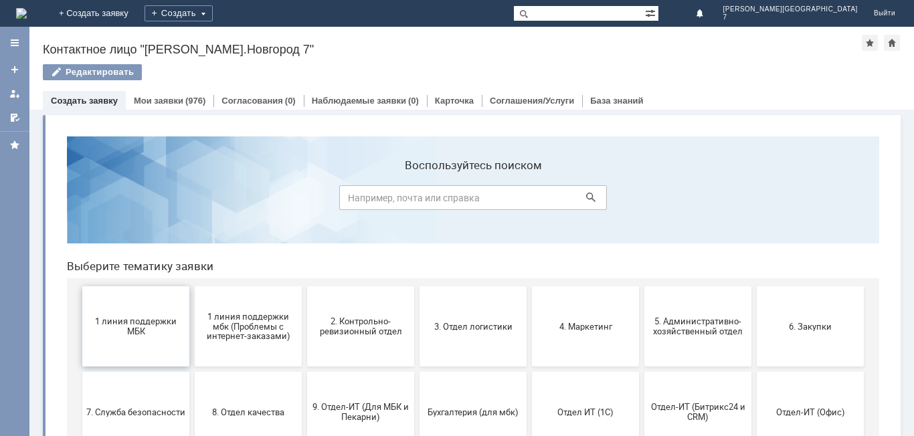
click at [140, 329] on span "1 линия поддержки МБК" at bounding box center [135, 326] width 99 height 20
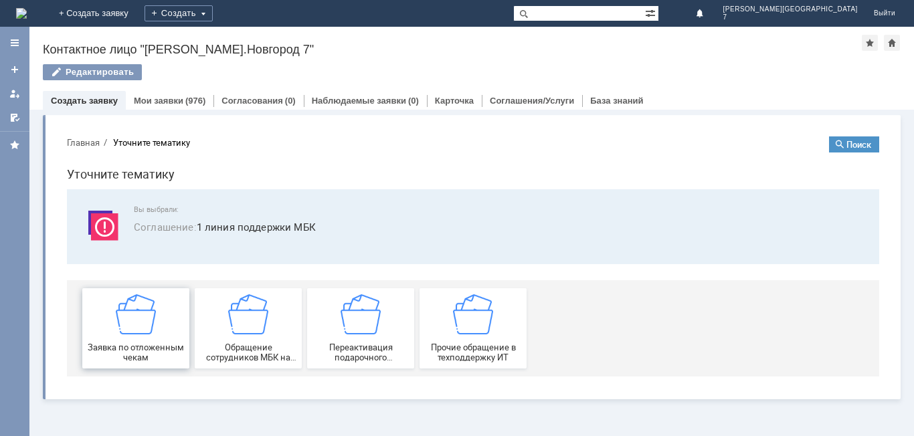
click at [138, 326] on img at bounding box center [136, 314] width 40 height 40
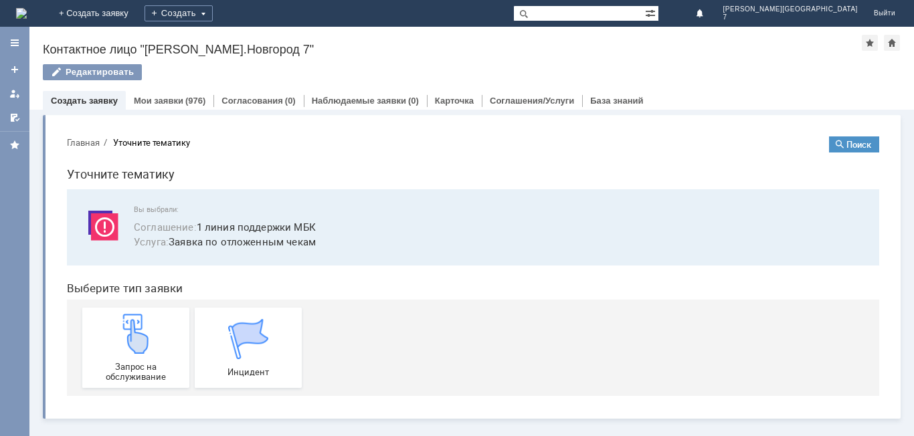
click at [138, 326] on img at bounding box center [136, 334] width 40 height 40
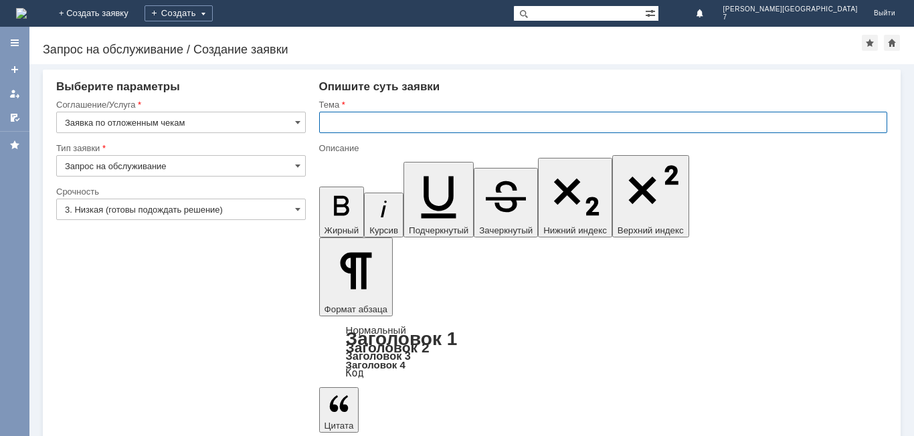
click at [434, 124] on input "text" at bounding box center [603, 122] width 568 height 21
type input "Отложенные чеки НН7"
